Goal: Task Accomplishment & Management: Complete application form

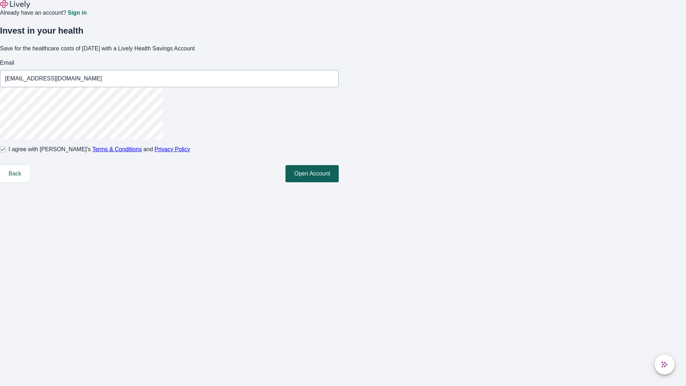
click at [339, 182] on button "Open Account" at bounding box center [311, 173] width 53 height 17
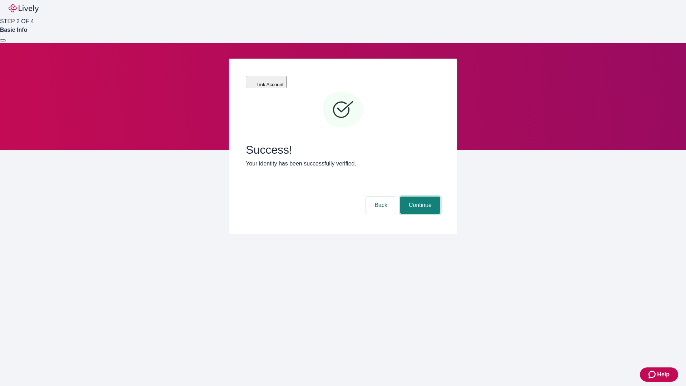
click at [419, 196] on button "Continue" at bounding box center [420, 204] width 40 height 17
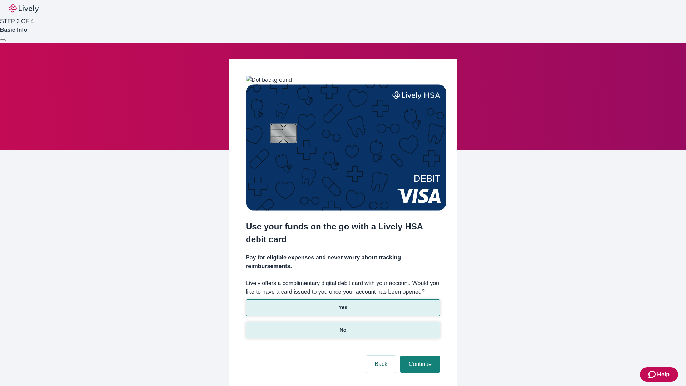
click at [343, 326] on p "No" at bounding box center [343, 330] width 7 height 8
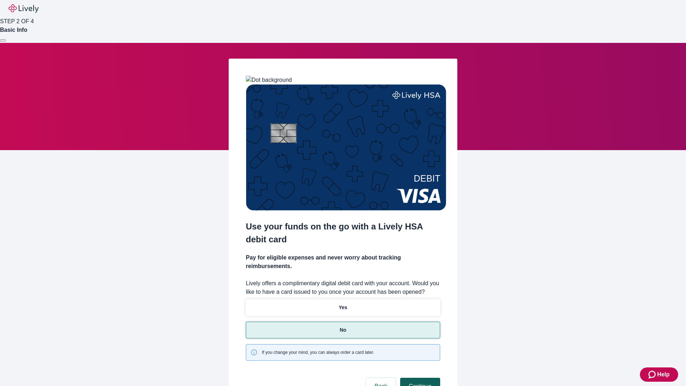
click at [419, 378] on button "Continue" at bounding box center [420, 386] width 40 height 17
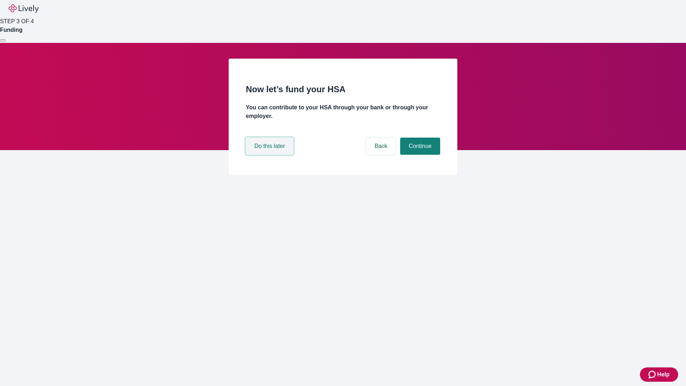
click at [270, 155] on button "Do this later" at bounding box center [270, 146] width 48 height 17
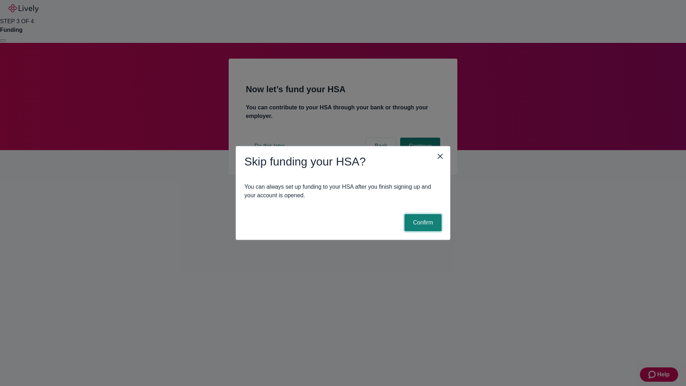
click at [422, 223] on button "Confirm" at bounding box center [422, 222] width 37 height 17
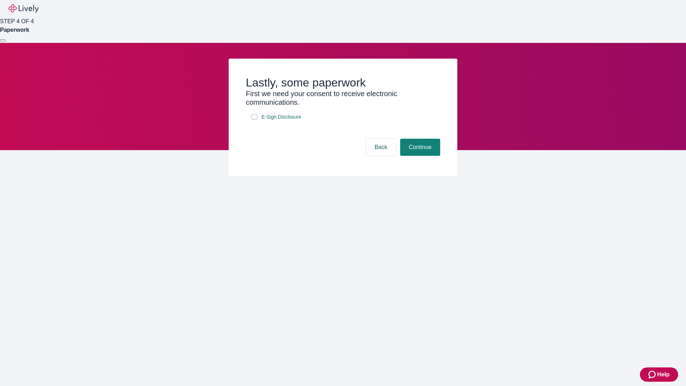
click at [254, 120] on input "E-Sign Disclosure" at bounding box center [254, 117] width 6 height 6
checkbox input "true"
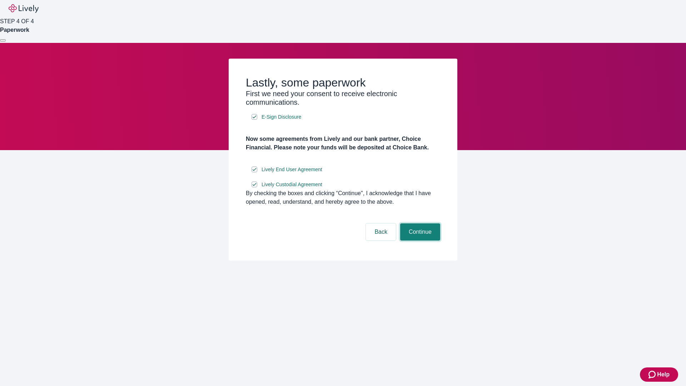
click at [419, 240] on button "Continue" at bounding box center [420, 231] width 40 height 17
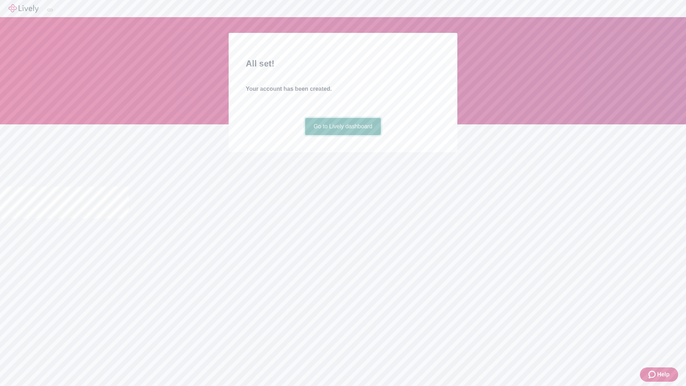
click at [343, 135] on link "Go to Lively dashboard" at bounding box center [343, 126] width 76 height 17
